Goal: Information Seeking & Learning: Learn about a topic

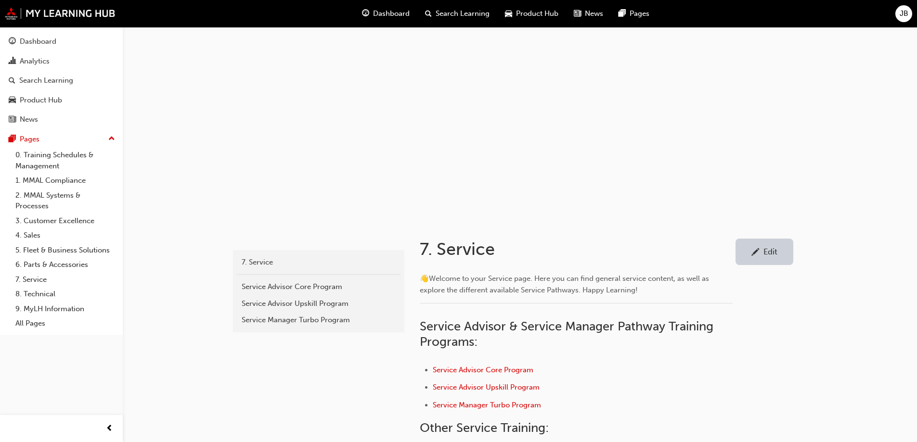
scroll to position [385, 0]
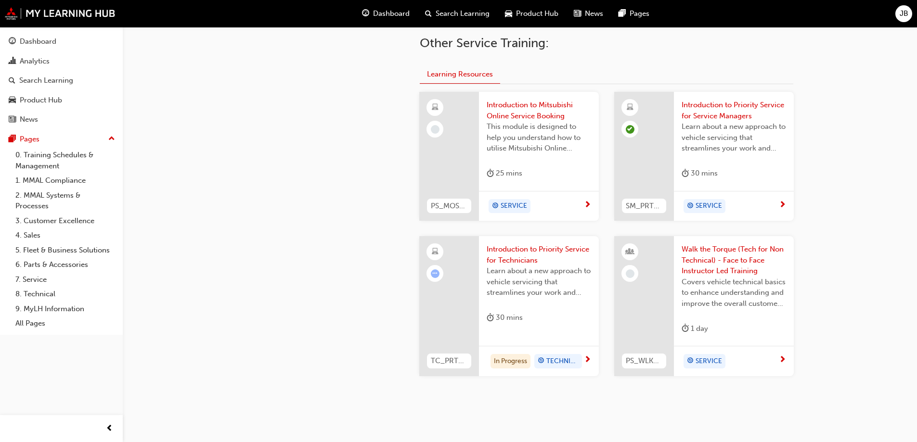
click at [450, 13] on span "Search Learning" at bounding box center [462, 13] width 54 height 11
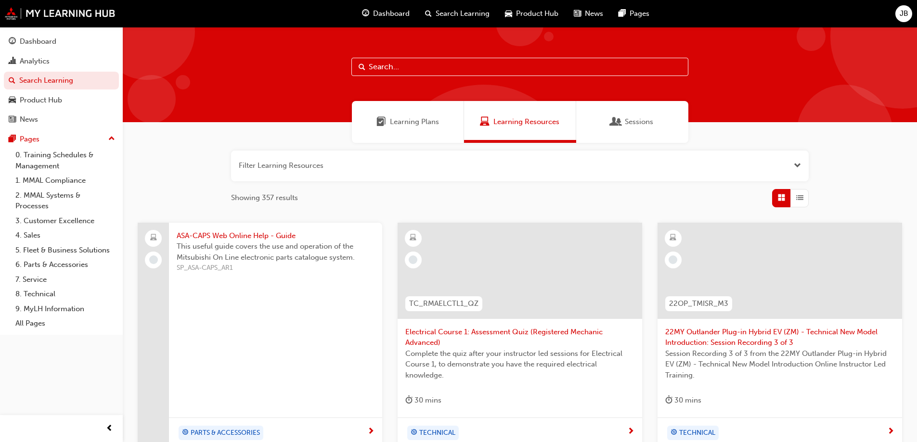
click at [404, 66] on input "text" at bounding box center [519, 67] width 337 height 18
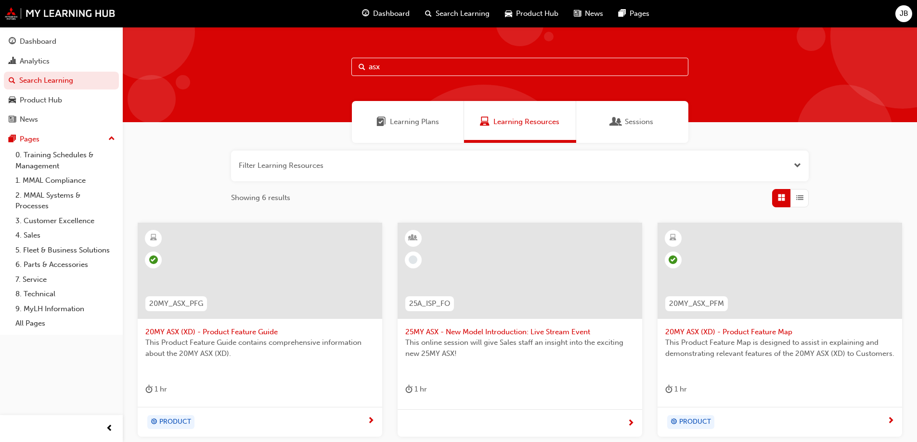
type input "asx"
click at [493, 339] on span "This online session will give Sales staff an insight into the exciting new 25MY…" at bounding box center [519, 348] width 229 height 22
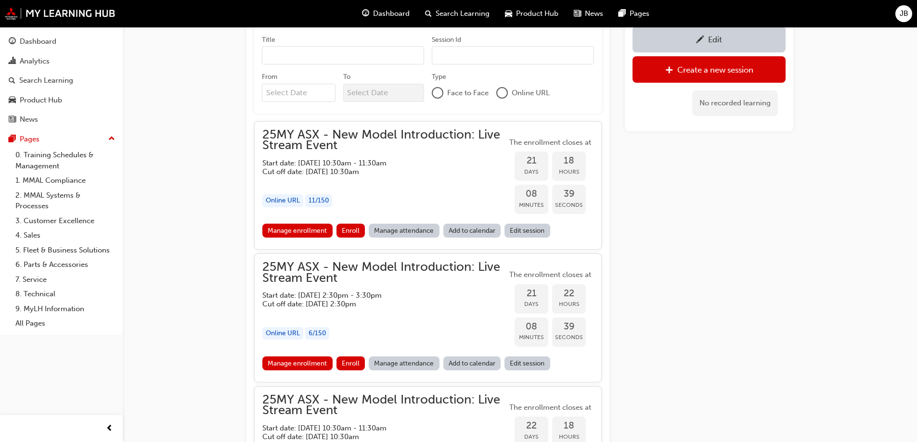
scroll to position [858, 0]
